Goal: Task Accomplishment & Management: Use online tool/utility

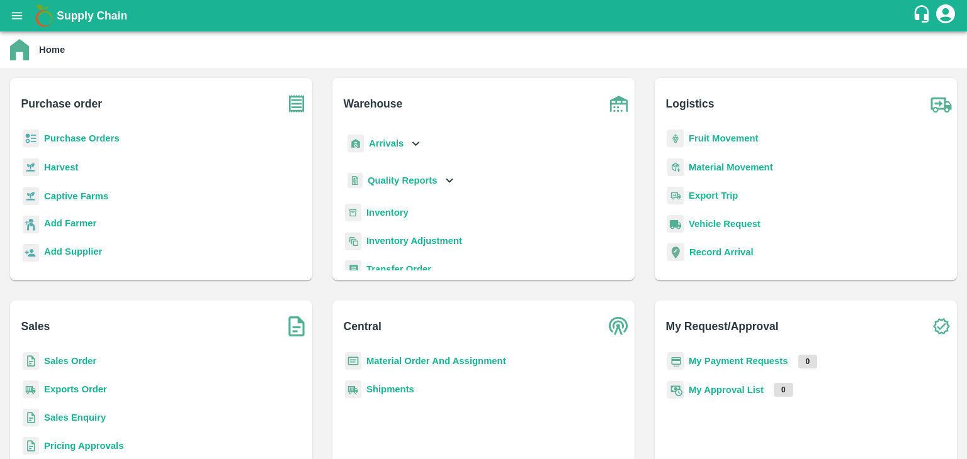
click at [383, 217] on b "Inventory" at bounding box center [387, 213] width 42 height 10
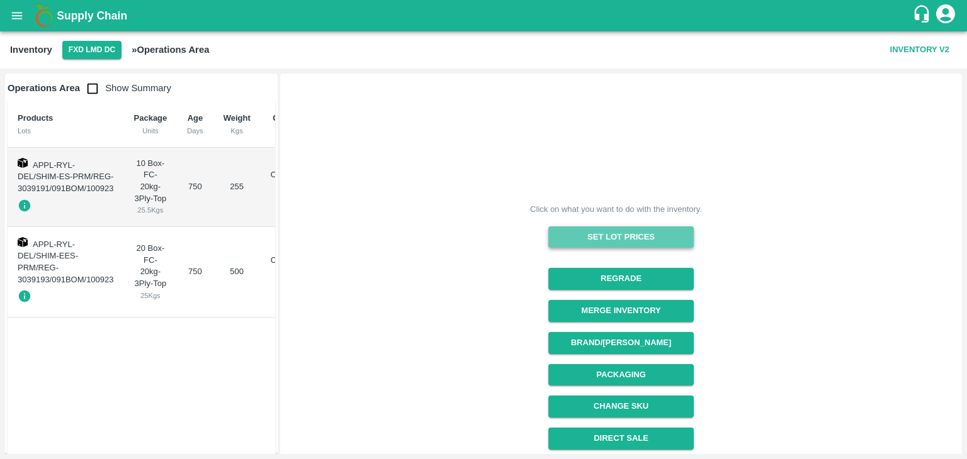
click at [579, 242] on button "Set Lot Prices" at bounding box center [620, 238] width 145 height 22
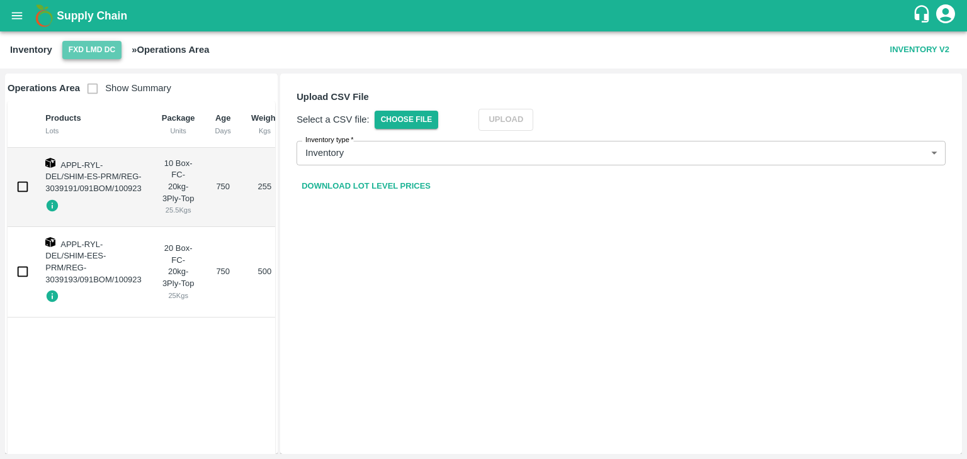
click at [109, 48] on button "FXD LMD DC" at bounding box center [91, 50] width 59 height 18
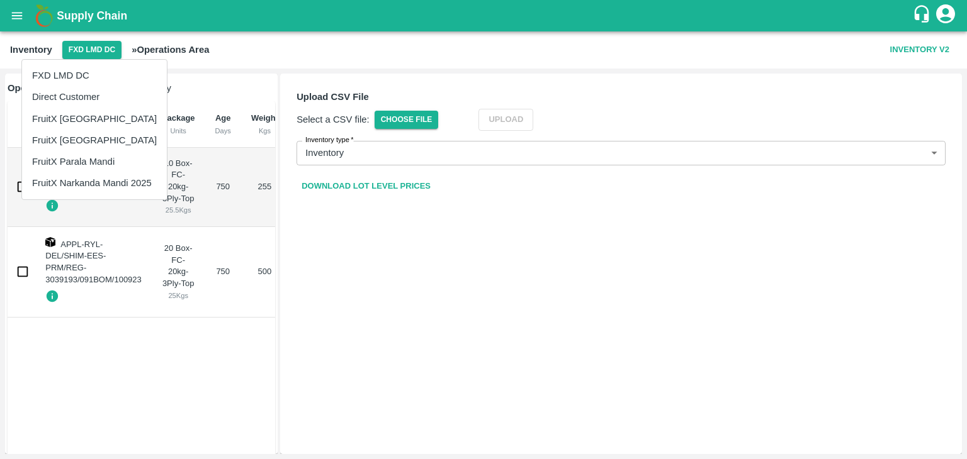
click at [93, 115] on li "FruitX [GEOGRAPHIC_DATA]" at bounding box center [94, 118] width 145 height 21
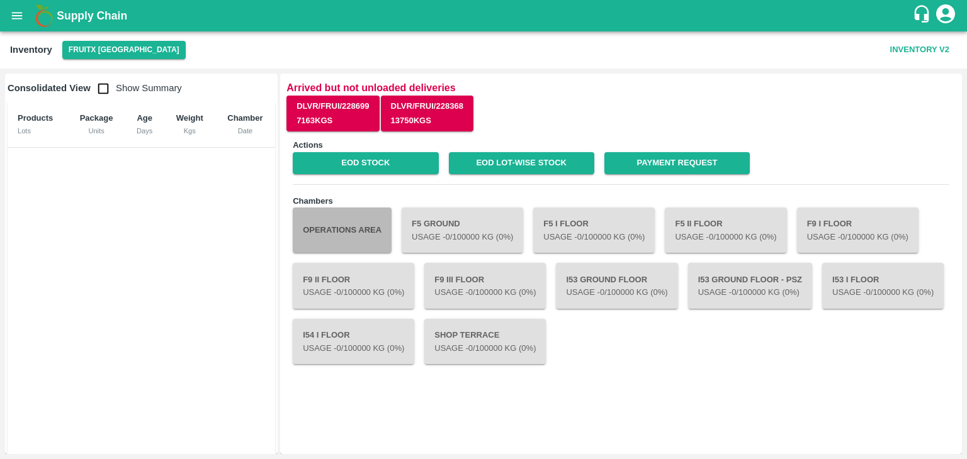
click at [350, 228] on button "Operations Area" at bounding box center [342, 230] width 99 height 45
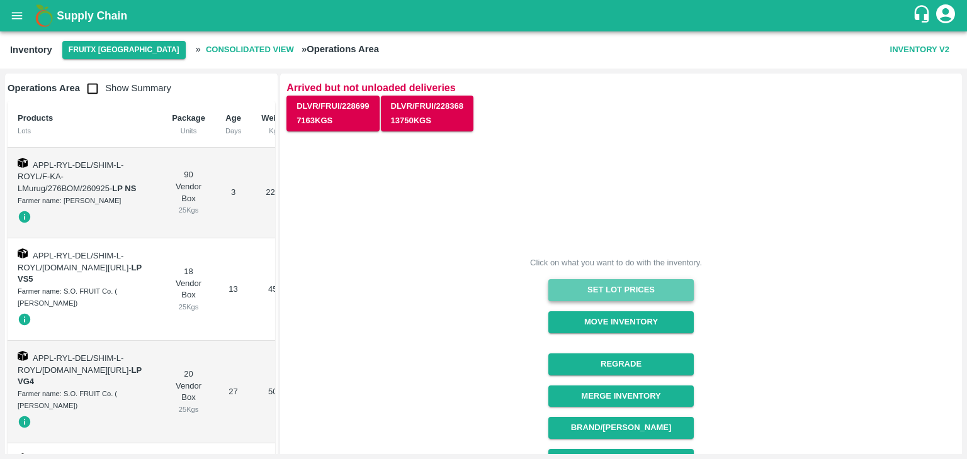
click at [586, 289] on button "Set Lot Prices" at bounding box center [620, 290] width 145 height 22
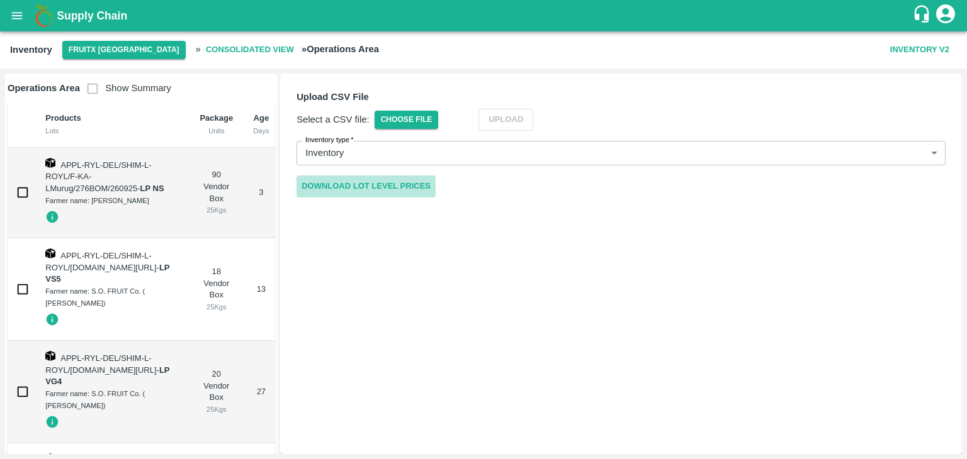
click at [400, 187] on link "Download Lot Level Prices" at bounding box center [365, 187] width 139 height 22
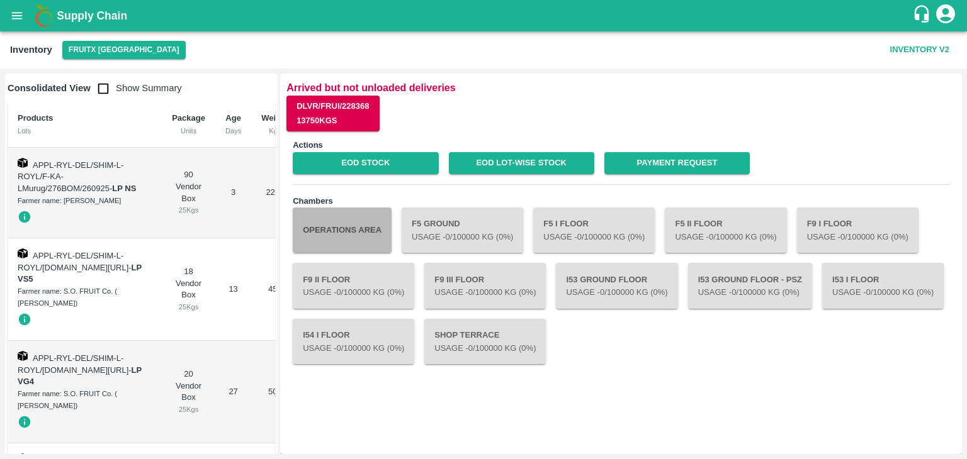
click at [340, 240] on button "Operations Area" at bounding box center [342, 230] width 99 height 45
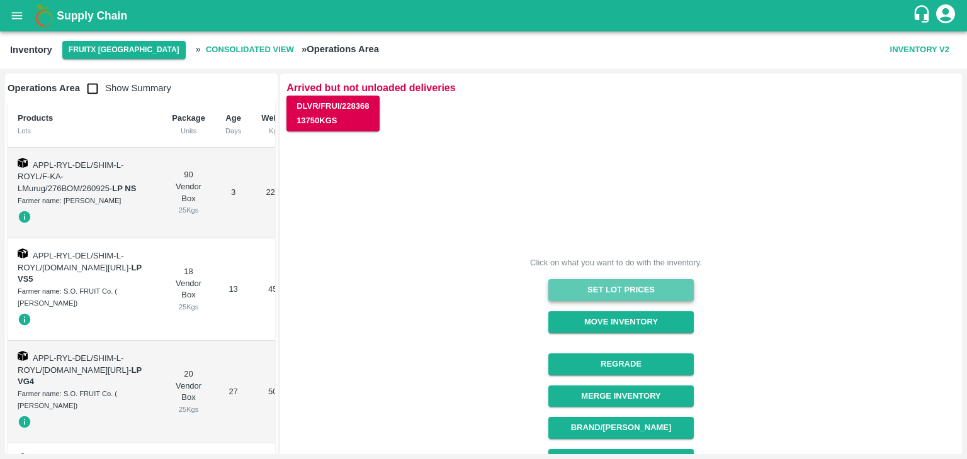
click at [586, 283] on button "Set Lot Prices" at bounding box center [620, 290] width 145 height 22
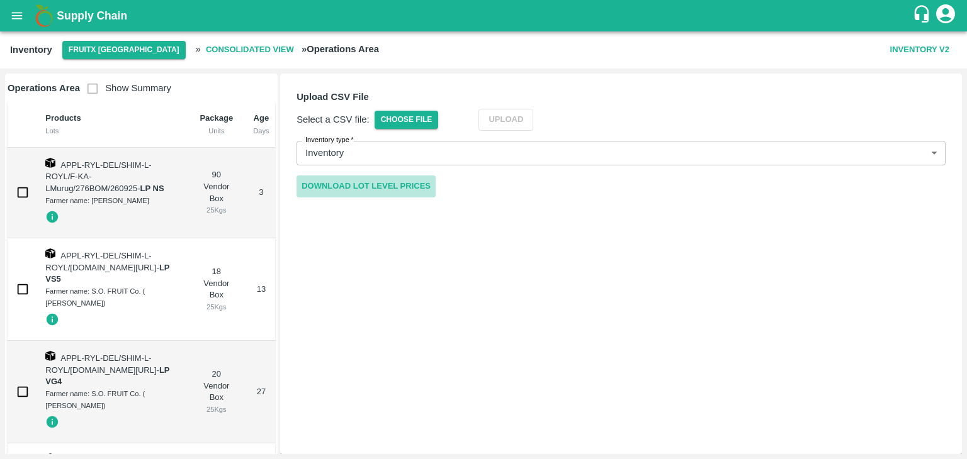
click at [397, 188] on link "Download Lot Level Prices" at bounding box center [365, 187] width 139 height 22
click at [429, 114] on span "Choose File" at bounding box center [406, 120] width 64 height 18
click at [0, 0] on input "Choose File" at bounding box center [0, 0] width 0 height 0
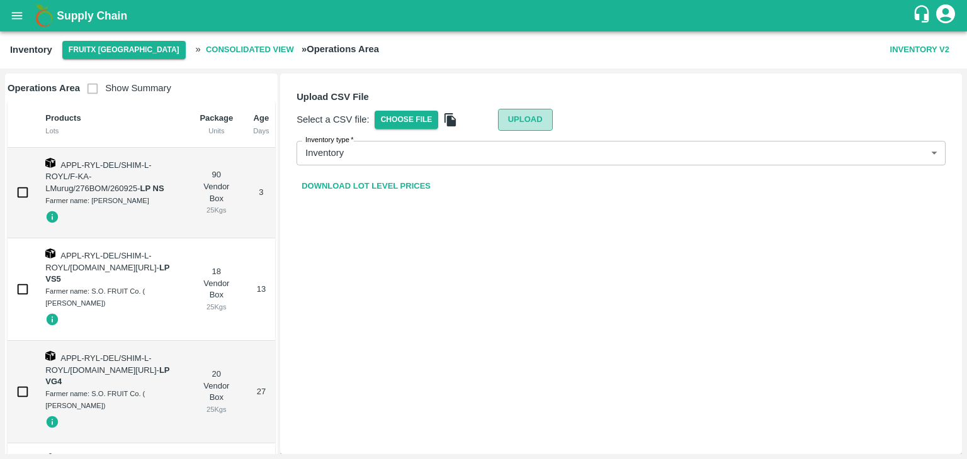
click at [526, 119] on button "Upload" at bounding box center [525, 120] width 55 height 22
